Goal: Task Accomplishment & Management: Manage account settings

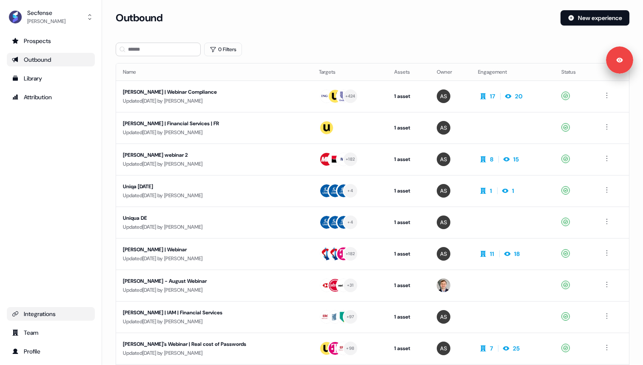
click at [55, 308] on link "Integrations" at bounding box center [51, 314] width 88 height 14
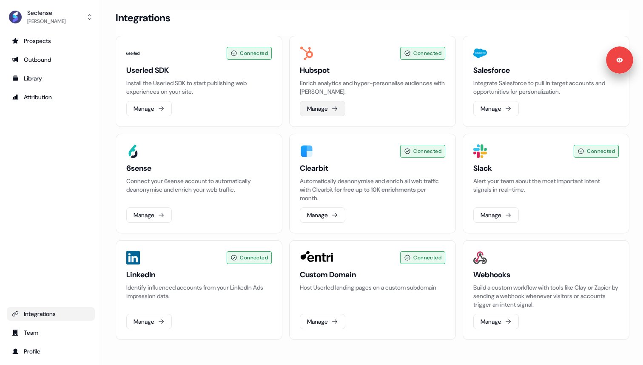
click at [320, 110] on button "Manage" at bounding box center [323, 108] width 46 height 15
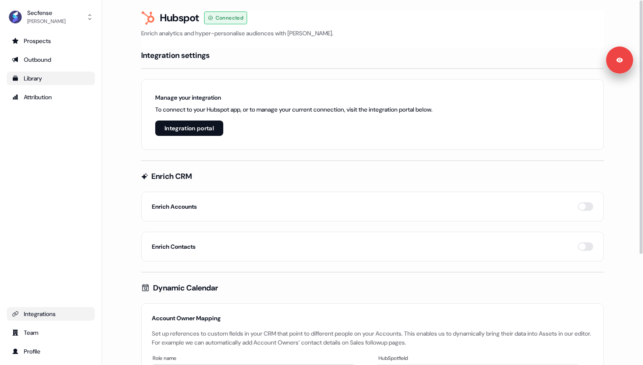
click at [56, 77] on div "Library" at bounding box center [51, 78] width 78 height 9
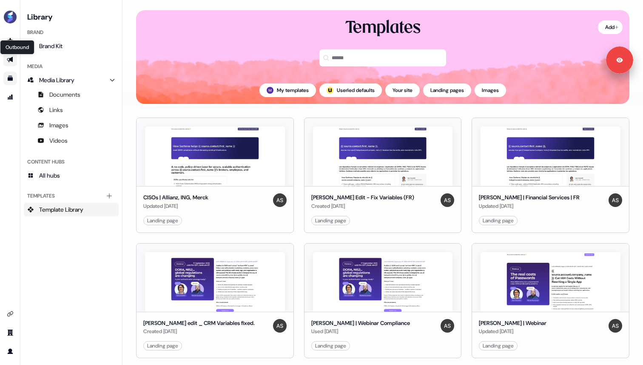
click at [8, 58] on icon "Go to outbound experience" at bounding box center [10, 60] width 6 height 6
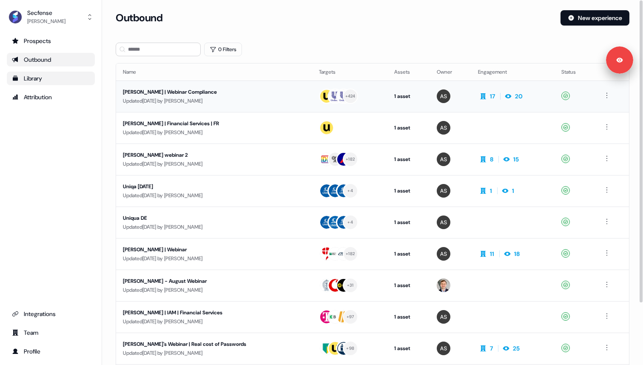
click at [230, 97] on div "Updated [DATE] by [PERSON_NAME]" at bounding box center [214, 101] width 183 height 9
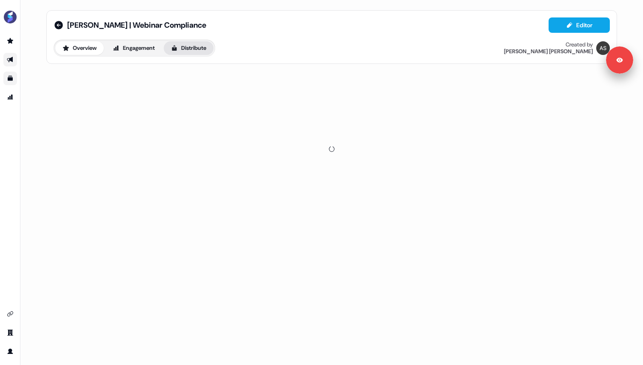
click at [194, 47] on button "Distribute" at bounding box center [189, 48] width 50 height 14
click at [257, 86] on button "Sync to CRM 1 / 1 synced" at bounding box center [332, 81] width 556 height 26
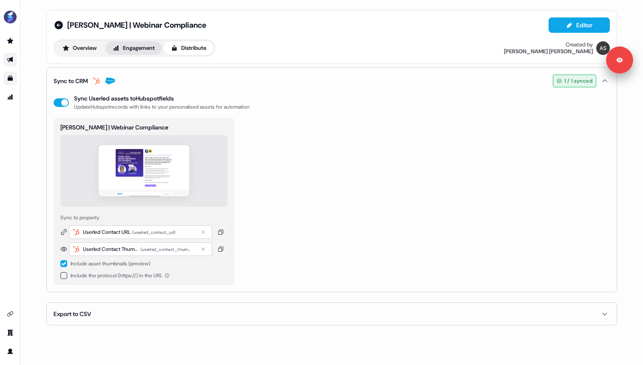
click at [134, 48] on button "Engagement" at bounding box center [134, 48] width 57 height 14
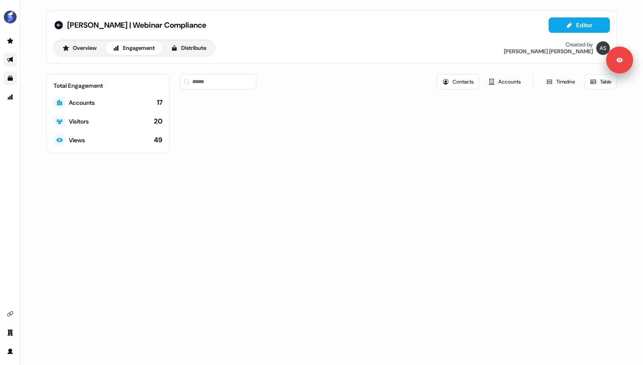
click at [103, 52] on link "Overview" at bounding box center [79, 48] width 49 height 14
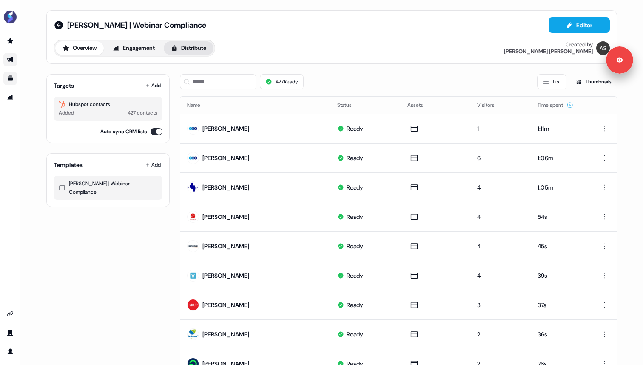
click at [194, 52] on button "Distribute" at bounding box center [189, 48] width 50 height 14
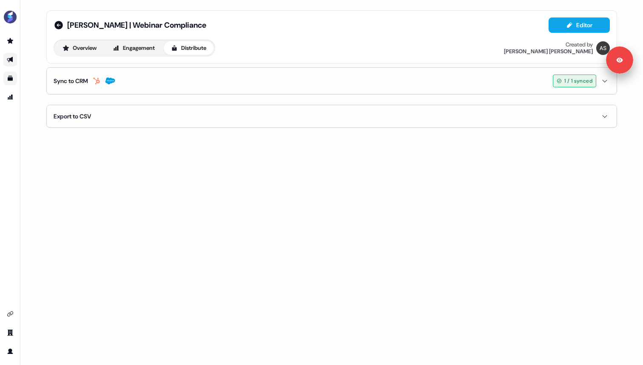
click at [228, 86] on button "Sync to CRM 1 / 1 synced" at bounding box center [332, 81] width 556 height 26
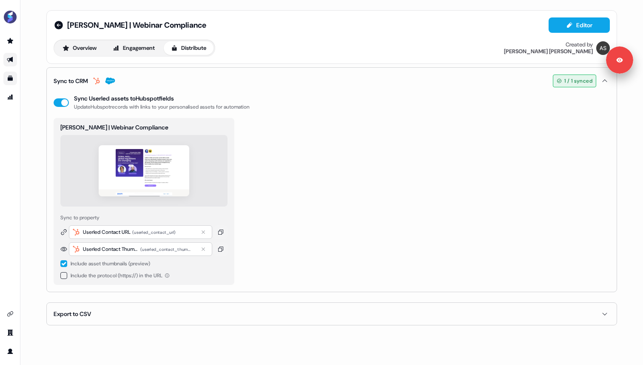
click at [100, 231] on div "Userled Contact URL" at bounding box center [107, 232] width 48 height 9
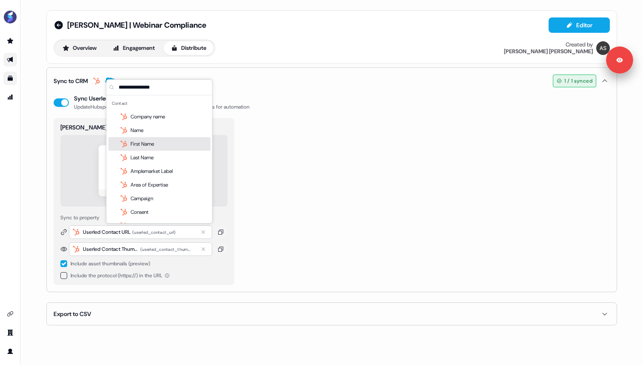
click at [312, 235] on div "[PERSON_NAME] | Webinar Compliance Sync to property Userled Contact URL ( userl…" at bounding box center [332, 201] width 556 height 167
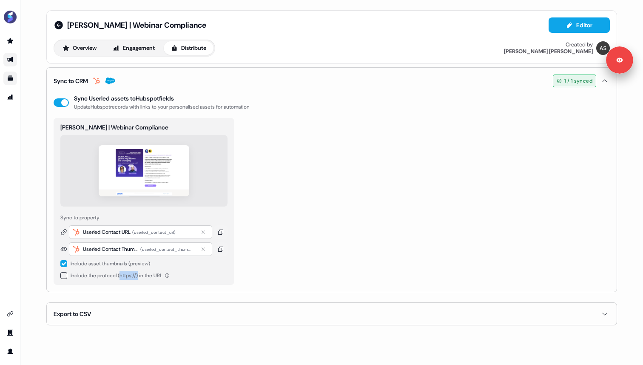
drag, startPoint x: 123, startPoint y: 275, endPoint x: 142, endPoint y: 276, distance: 19.1
click at [142, 276] on span "Include the protocol (https://) in the URL" at bounding box center [117, 275] width 92 height 7
click at [72, 282] on div "[PERSON_NAME] | Webinar Compliance Sync to property Userled Contact URL ( userl…" at bounding box center [144, 201] width 181 height 167
click at [605, 80] on icon "button" at bounding box center [605, 80] width 10 height 7
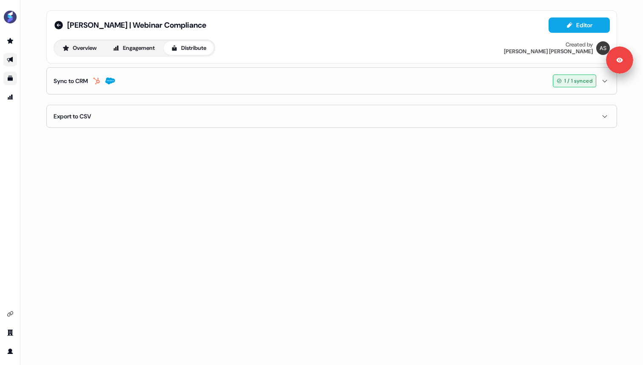
click at [145, 114] on button "Export to CSV" at bounding box center [332, 116] width 556 height 22
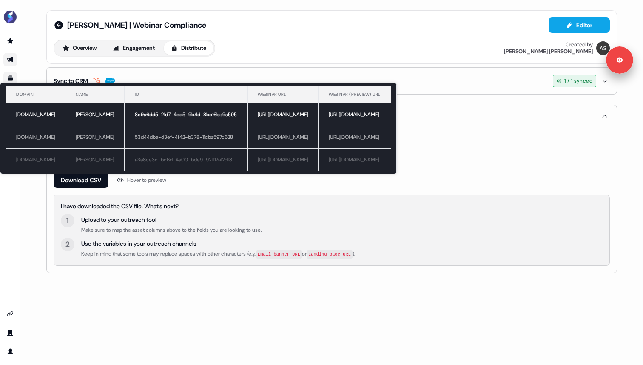
click at [278, 111] on td "[URL][DOMAIN_NAME]" at bounding box center [283, 114] width 71 height 23
click at [391, 117] on td "[URL][DOMAIN_NAME]" at bounding box center [355, 114] width 73 height 23
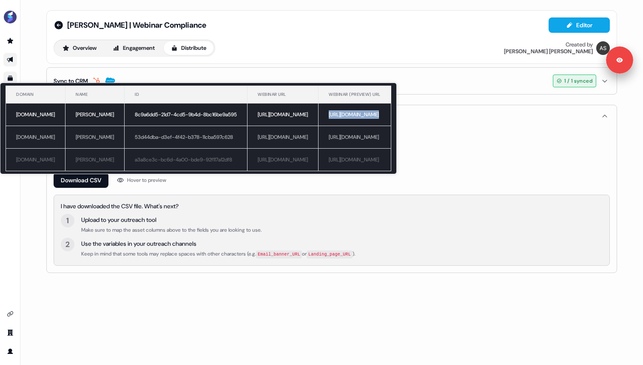
click at [391, 117] on td "[URL][DOMAIN_NAME]" at bounding box center [355, 114] width 73 height 23
click at [66, 113] on td "[PERSON_NAME]" at bounding box center [95, 114] width 59 height 23
click at [140, 112] on td "8c9a6dd5-21d7-4cd5-9b4d-8bc16be9a595" at bounding box center [186, 114] width 123 height 23
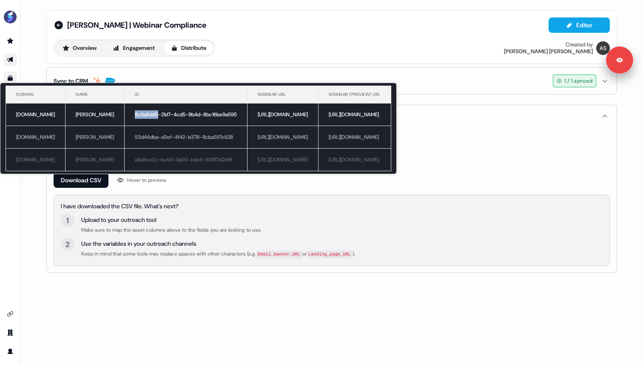
click at [140, 112] on td "8c9a6dd5-21d7-4cd5-9b4d-8bc16be9a595" at bounding box center [186, 114] width 123 height 23
click at [287, 116] on td "[URL][DOMAIN_NAME]" at bounding box center [283, 114] width 71 height 23
click at [391, 118] on td "[URL][DOMAIN_NAME]" at bounding box center [355, 114] width 73 height 23
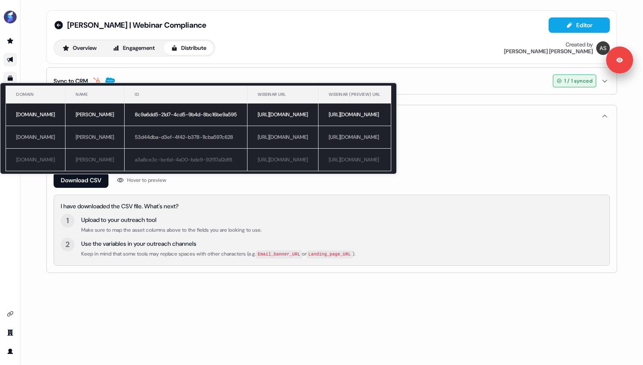
click at [391, 118] on td "[URL][DOMAIN_NAME]" at bounding box center [355, 114] width 73 height 23
click at [497, 147] on div "Webinar URL Webinar (preview) URL" at bounding box center [355, 152] width 509 height 26
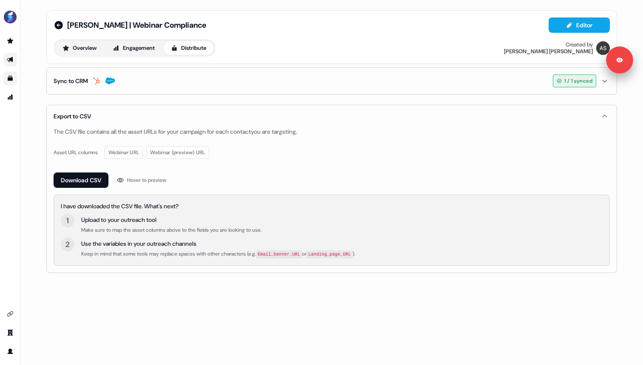
click at [172, 72] on button "Sync to CRM 1 / 1 synced" at bounding box center [332, 81] width 556 height 26
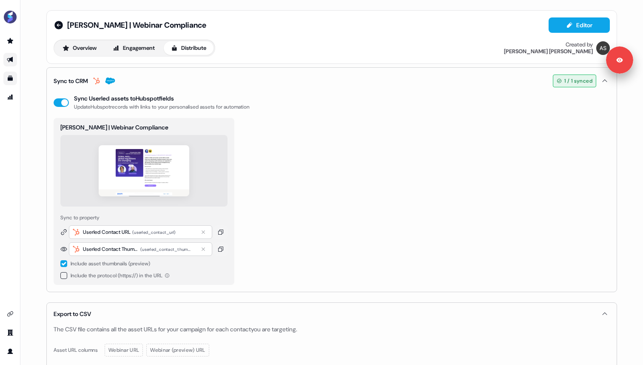
click at [269, 253] on div "[PERSON_NAME] | Webinar Compliance Sync to property Userled Contact URL ( userl…" at bounding box center [332, 201] width 556 height 167
click at [57, 26] on icon at bounding box center [58, 25] width 9 height 9
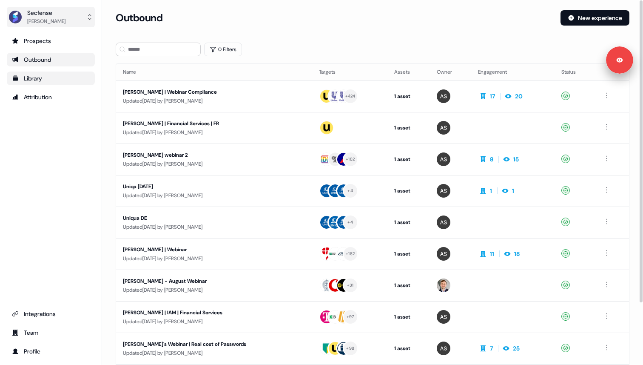
click at [43, 23] on div "[PERSON_NAME]" at bounding box center [46, 21] width 38 height 9
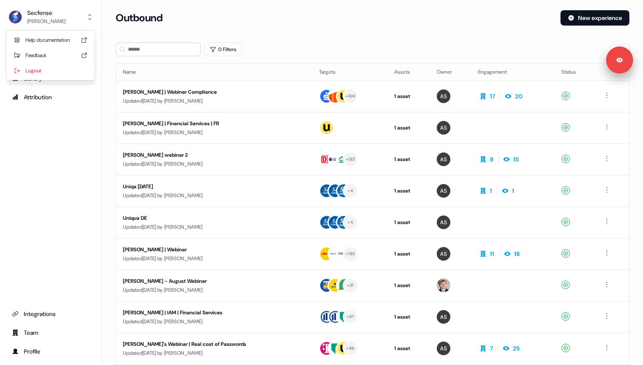
click at [142, 25] on div "Secfense [PERSON_NAME] Help documentation Feedback Logout Prospects Outbound Li…" at bounding box center [321, 182] width 643 height 365
click at [52, 314] on div "Integrations" at bounding box center [51, 313] width 78 height 9
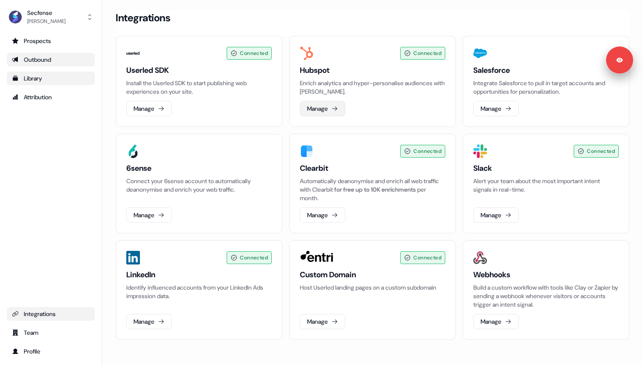
click at [332, 106] on icon at bounding box center [334, 108] width 7 height 7
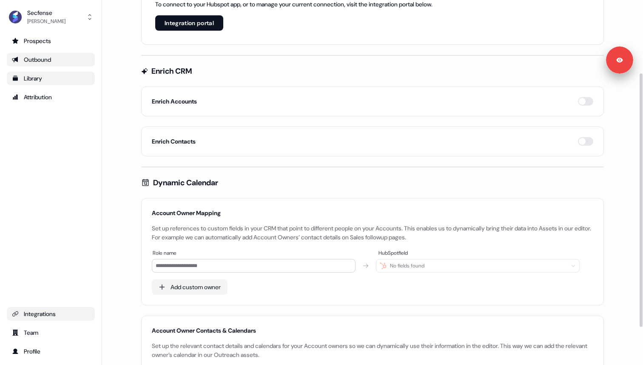
scroll to position [68, 0]
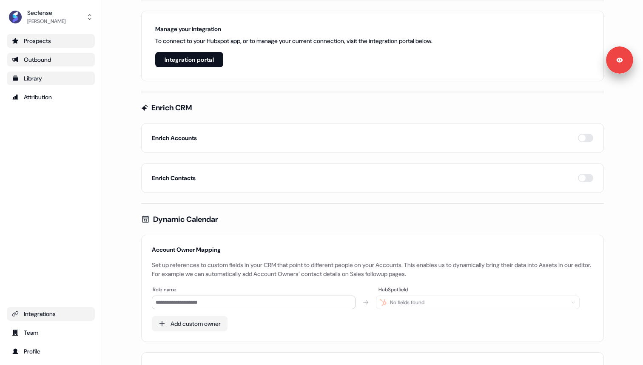
click at [51, 42] on div "Prospects" at bounding box center [51, 41] width 78 height 9
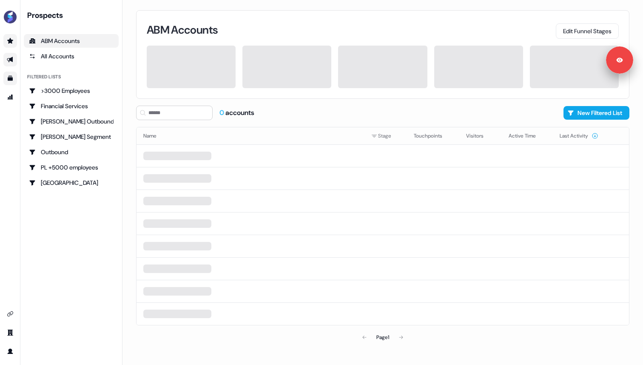
click at [11, 58] on icon "Go to outbound experience" at bounding box center [10, 60] width 6 height 6
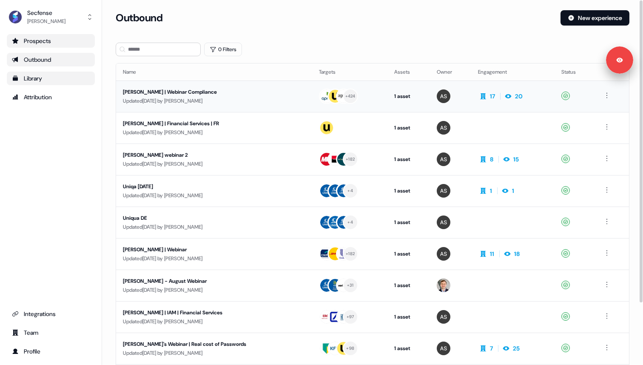
click at [266, 102] on div "Updated [DATE] by [PERSON_NAME]" at bounding box center [214, 101] width 183 height 9
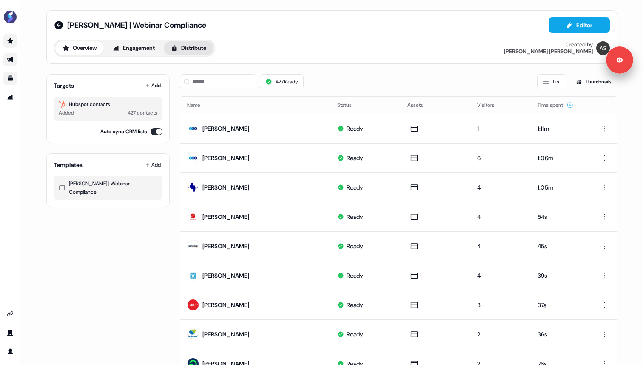
click at [191, 54] on button "Distribute" at bounding box center [189, 48] width 50 height 14
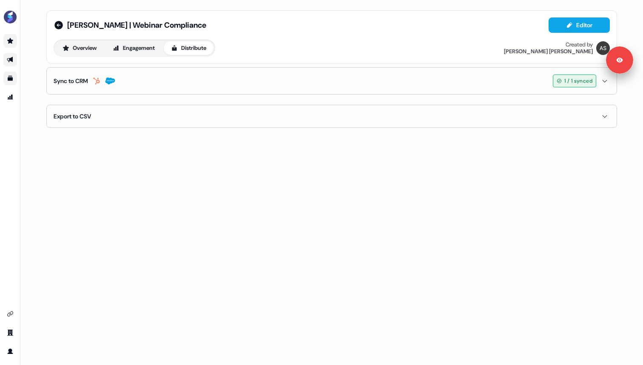
click at [180, 74] on button "Sync to CRM 1 / 1 synced" at bounding box center [332, 81] width 556 height 26
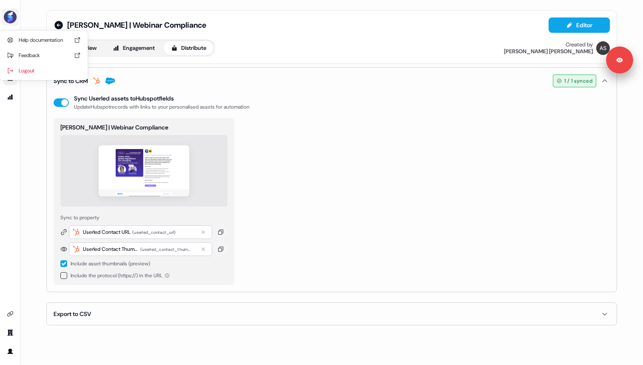
click at [12, 19] on img "side nav menu" at bounding box center [10, 17] width 14 height 14
click at [41, 73] on div "Logout" at bounding box center [43, 70] width 81 height 15
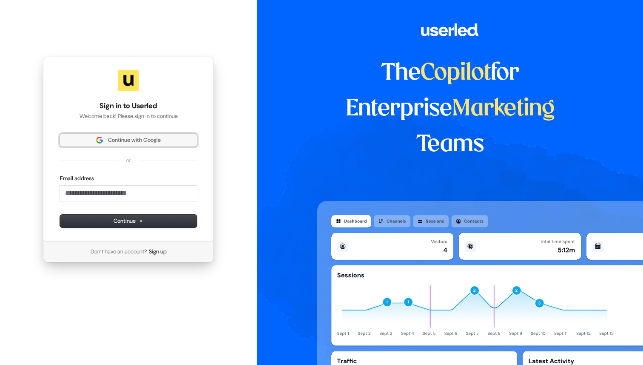
click at [134, 146] on button "Continue with Google" at bounding box center [128, 140] width 137 height 13
